Goal: Browse casually

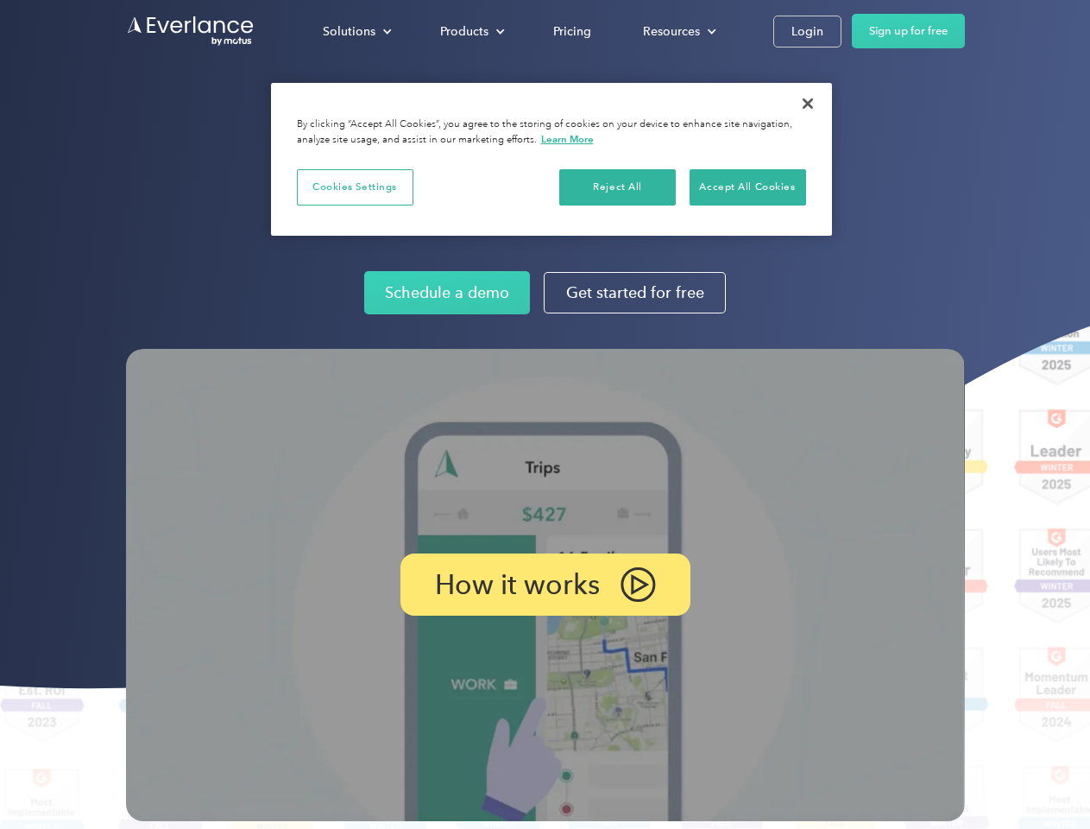
click at [545, 414] on img at bounding box center [545, 585] width 839 height 472
click at [357, 31] on div "Solutions" at bounding box center [349, 32] width 53 height 22
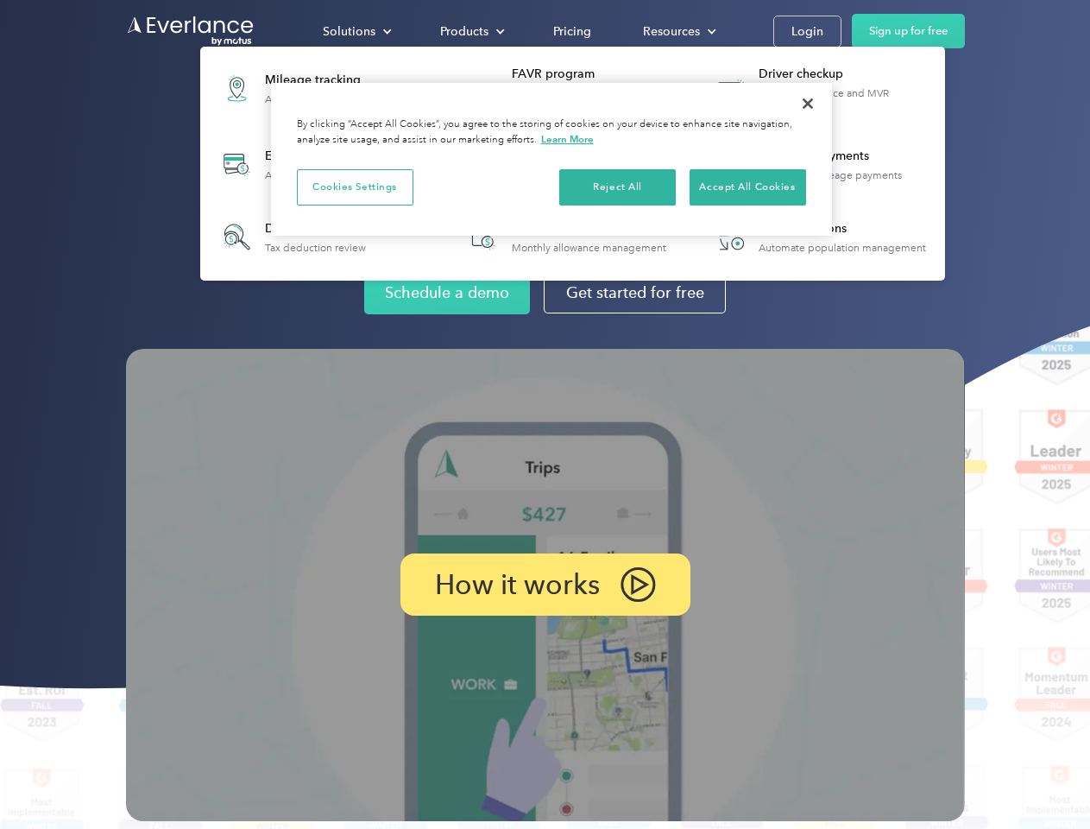
click at [471, 31] on div "Products" at bounding box center [464, 32] width 48 height 22
click at [678, 31] on div "Resources" at bounding box center [671, 32] width 57 height 22
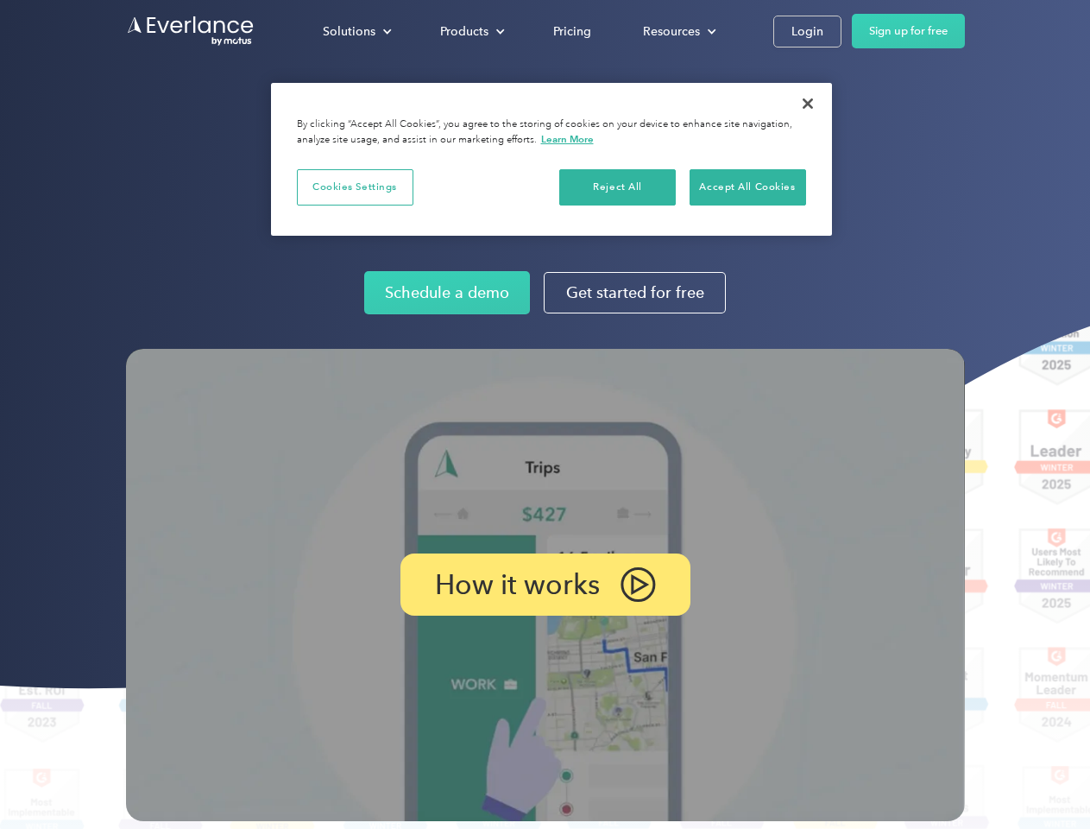
click at [545, 584] on p "How it works" at bounding box center [517, 584] width 165 height 21
click at [355, 186] on button "Cookies Settings" at bounding box center [355, 187] width 117 height 36
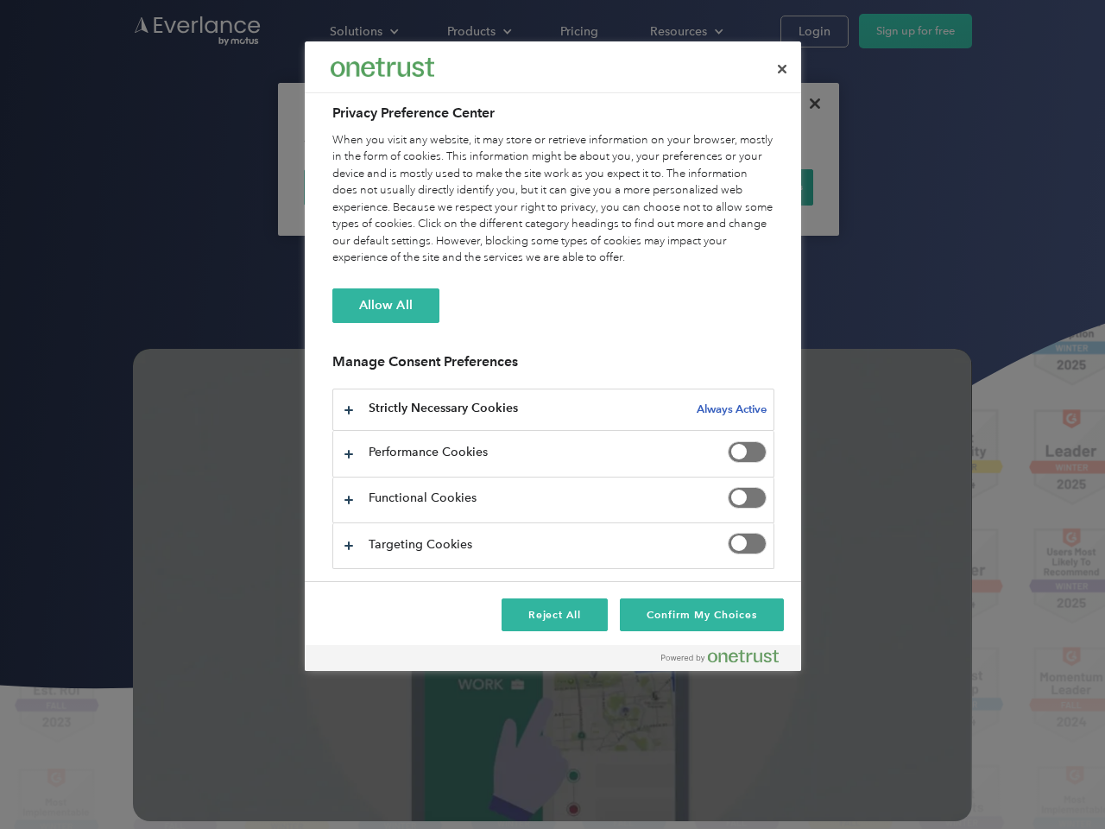
click at [618, 186] on div "When you visit any website, it may store or retrieve information on your browse…" at bounding box center [553, 199] width 442 height 135
click at [748, 186] on div "When you visit any website, it may store or retrieve information on your browse…" at bounding box center [553, 199] width 442 height 135
click at [808, 104] on div at bounding box center [552, 414] width 1105 height 829
